Goal: Task Accomplishment & Management: Manage account settings

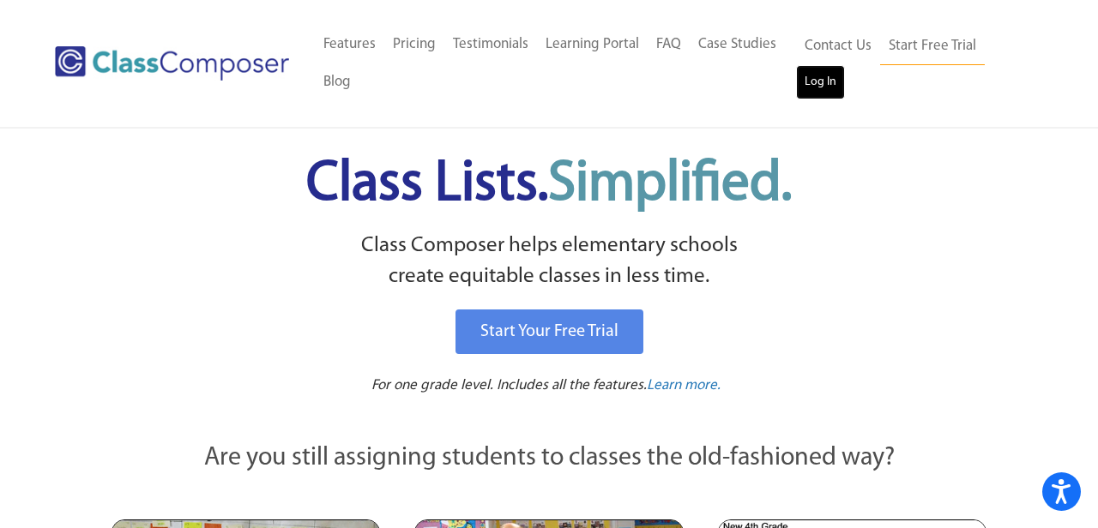
click at [820, 76] on link "Log In" at bounding box center [820, 82] width 49 height 34
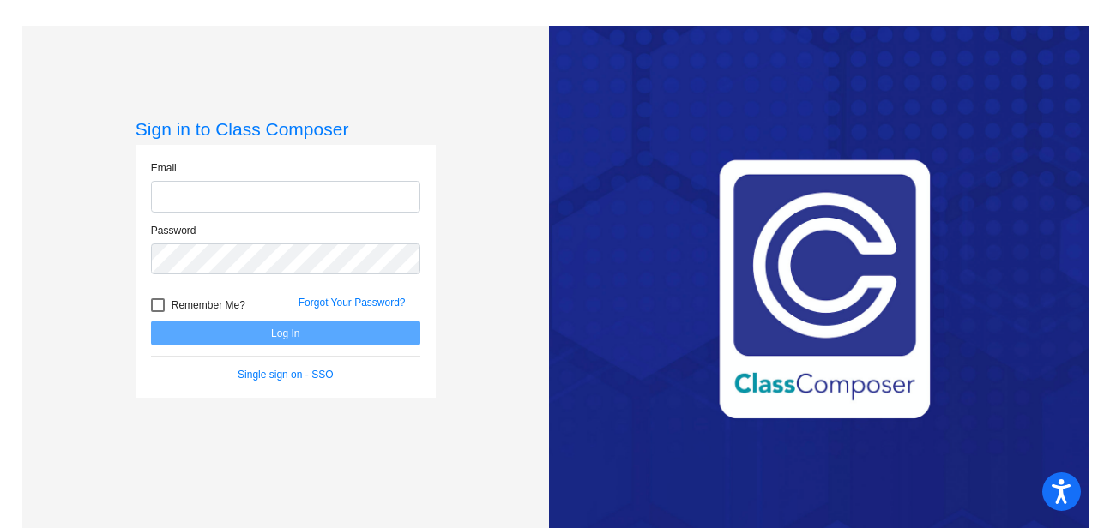
type input "[EMAIL_ADDRESS][DOMAIN_NAME]"
click at [270, 334] on button "Log In" at bounding box center [285, 333] width 269 height 25
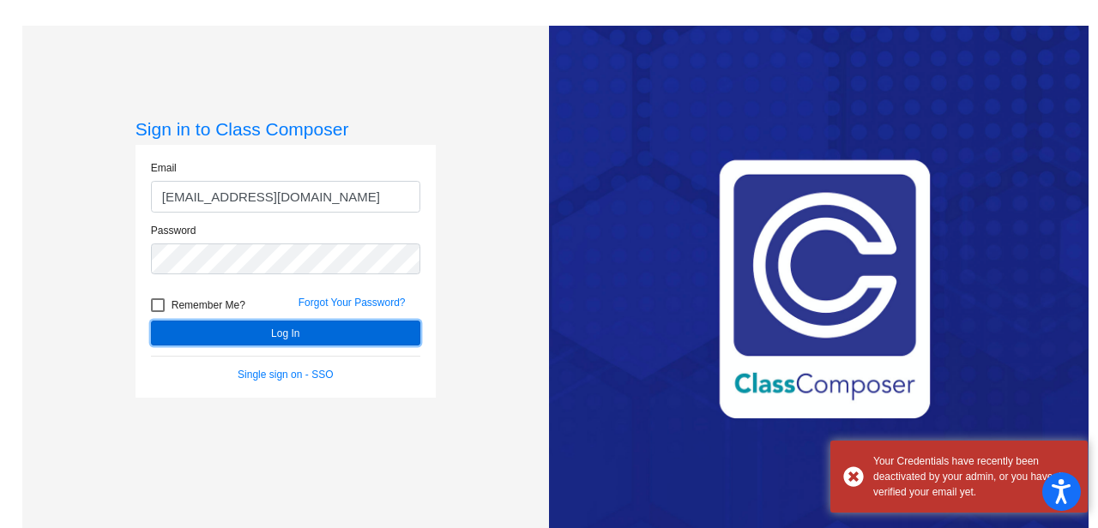
click at [270, 334] on button "Log In" at bounding box center [285, 333] width 269 height 25
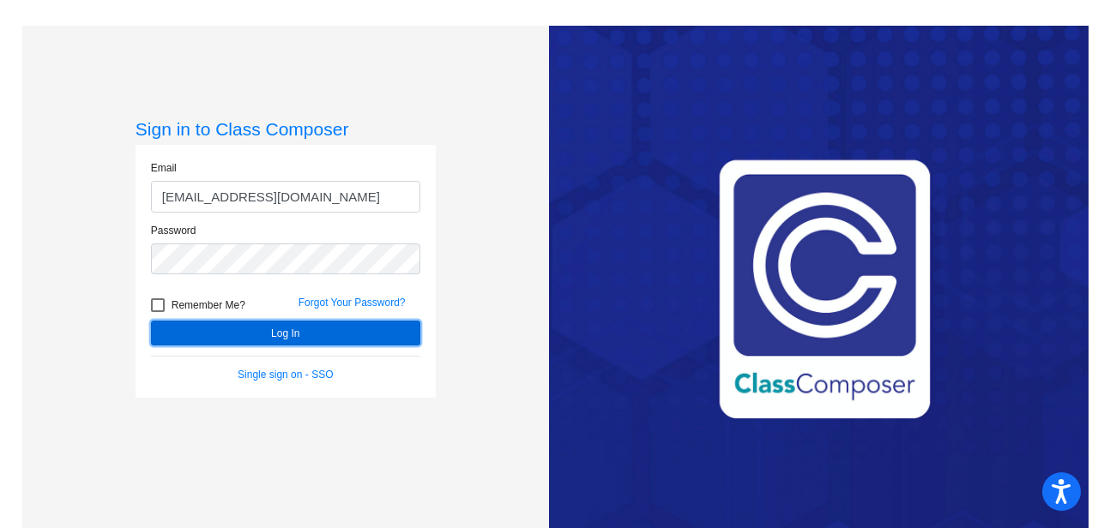
click at [297, 332] on button "Log In" at bounding box center [285, 333] width 269 height 25
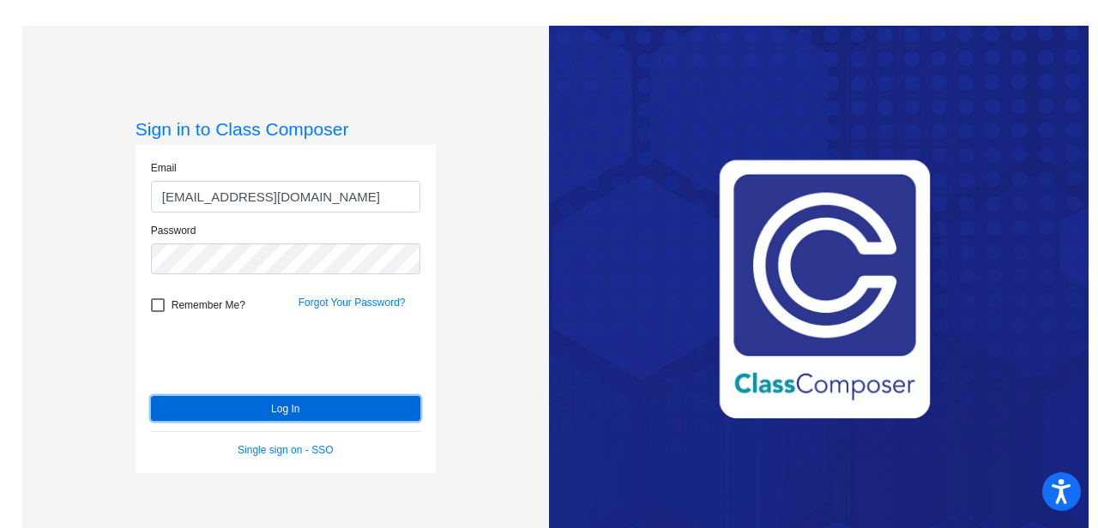
click at [250, 405] on button "Log In" at bounding box center [285, 408] width 269 height 25
click at [289, 408] on button "Log In" at bounding box center [285, 408] width 269 height 25
click at [287, 405] on button "Log In" at bounding box center [285, 408] width 269 height 25
click at [245, 404] on button "Log In" at bounding box center [285, 408] width 269 height 25
click at [289, 406] on button "Log In" at bounding box center [285, 408] width 269 height 25
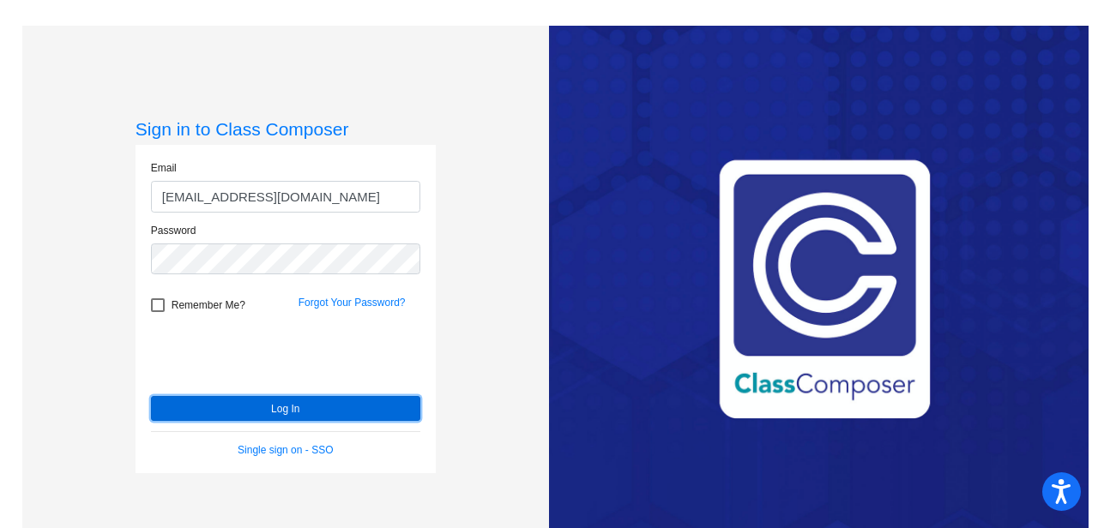
click at [279, 406] on button "Log In" at bounding box center [285, 408] width 269 height 25
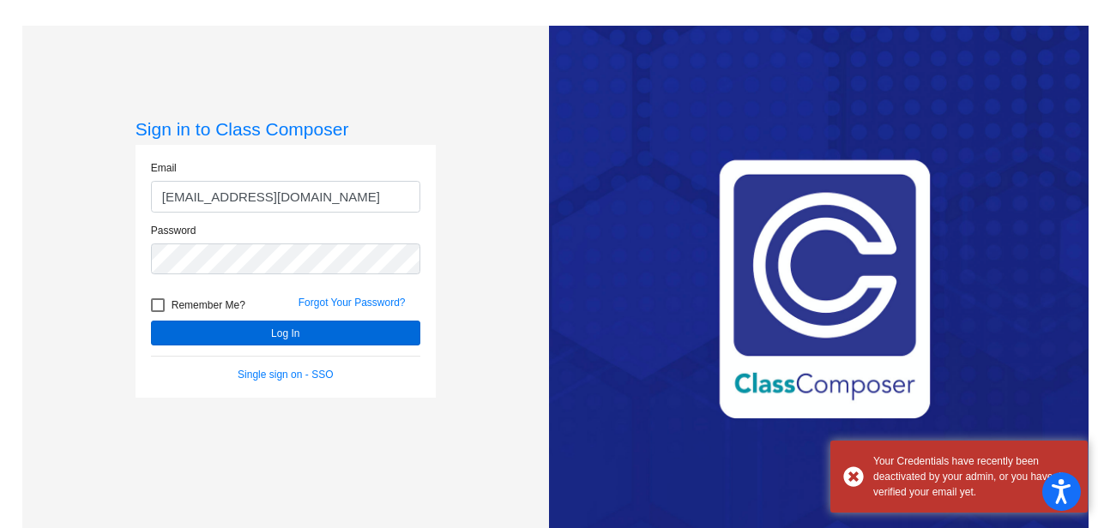
click at [279, 406] on div "Sign in to Class Composer Email ebrown@lgusd.org Password Remember Me? Forgot Y…" at bounding box center [285, 289] width 300 height 343
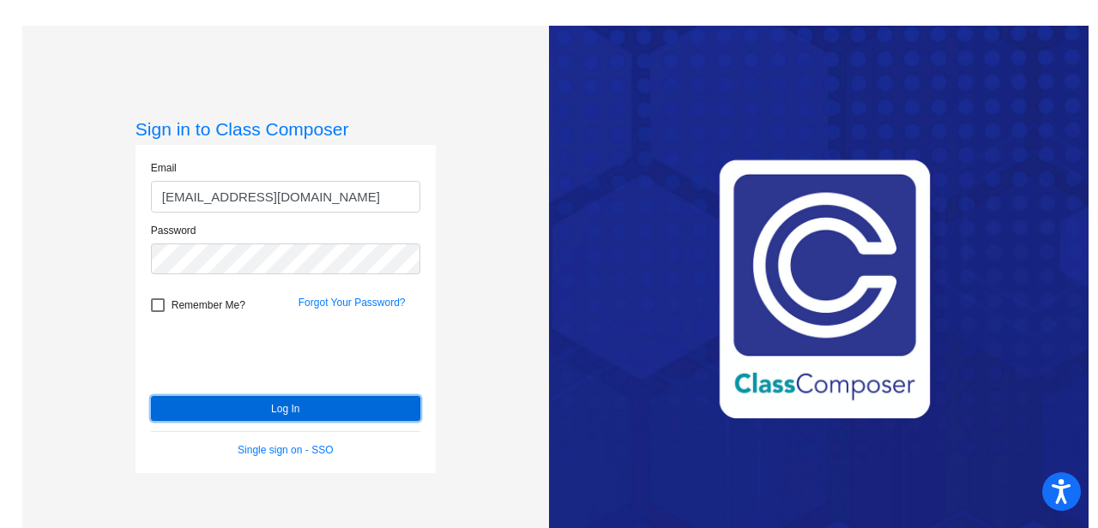
click at [279, 406] on button "Log In" at bounding box center [285, 408] width 269 height 25
